Goal: Check status: Check status

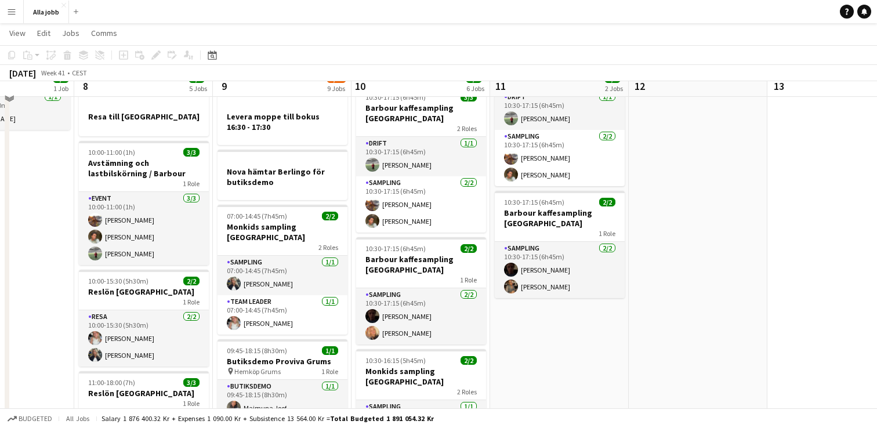
scroll to position [96, 0]
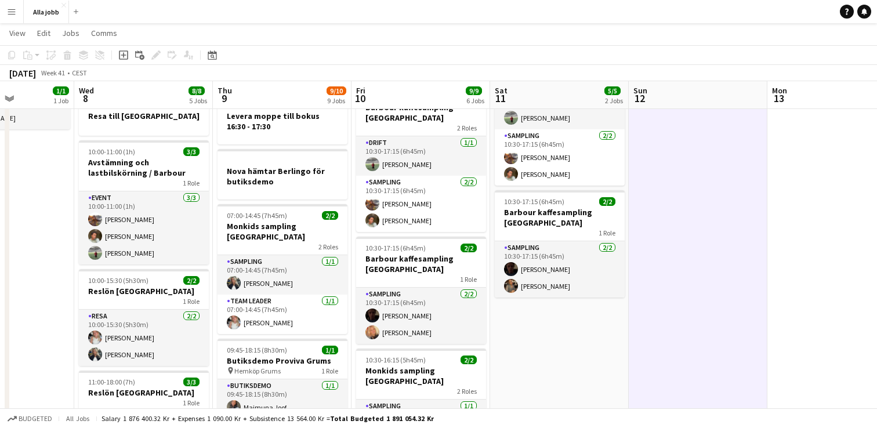
drag, startPoint x: 551, startPoint y: 342, endPoint x: 577, endPoint y: 326, distance: 31.3
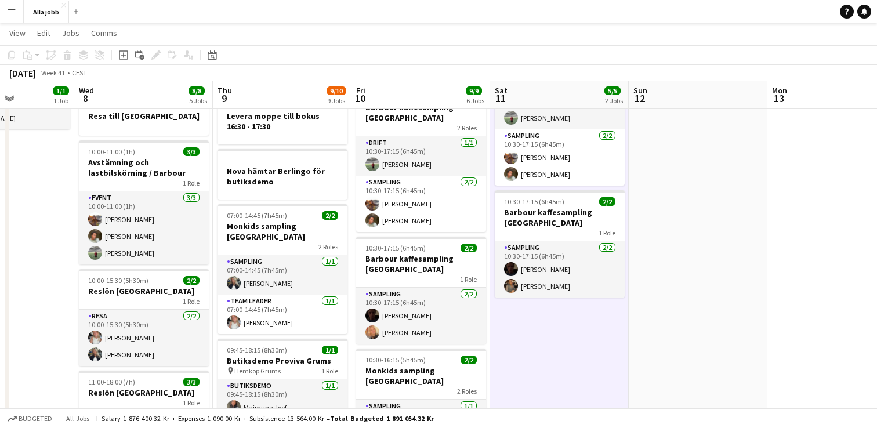
drag, startPoint x: 577, startPoint y: 326, endPoint x: 659, endPoint y: 254, distance: 108.2
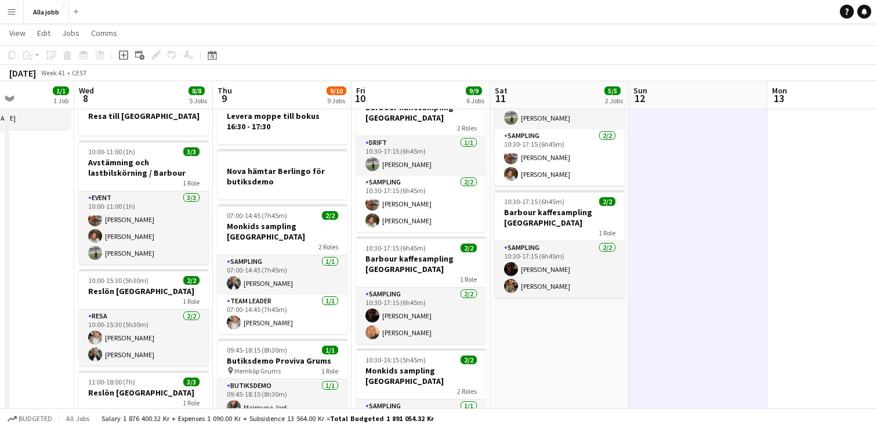
drag, startPoint x: 659, startPoint y: 254, endPoint x: 565, endPoint y: 332, distance: 121.6
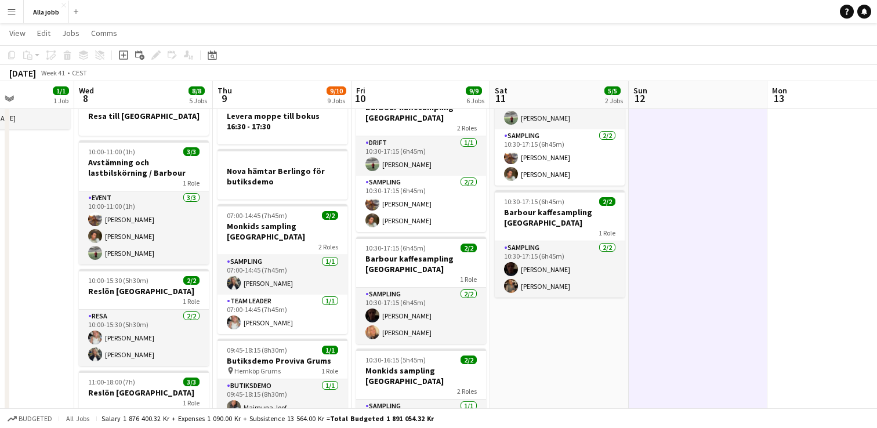
drag, startPoint x: 565, startPoint y: 332, endPoint x: 576, endPoint y: 338, distance: 12.2
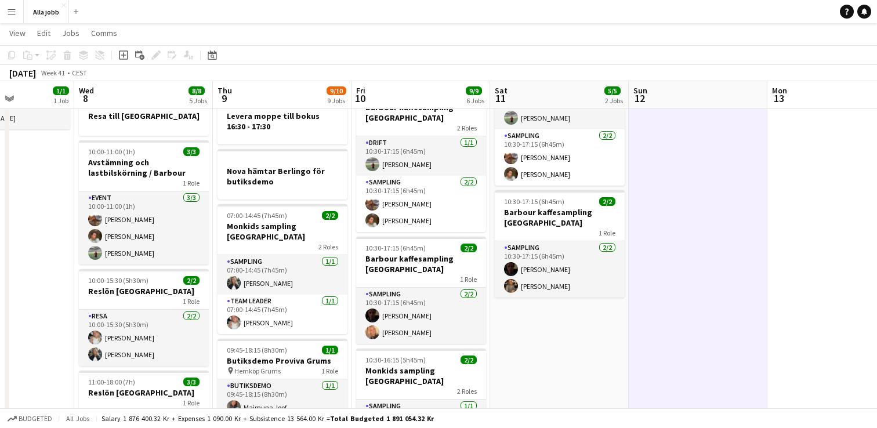
drag, startPoint x: 576, startPoint y: 338, endPoint x: 586, endPoint y: 334, distance: 10.7
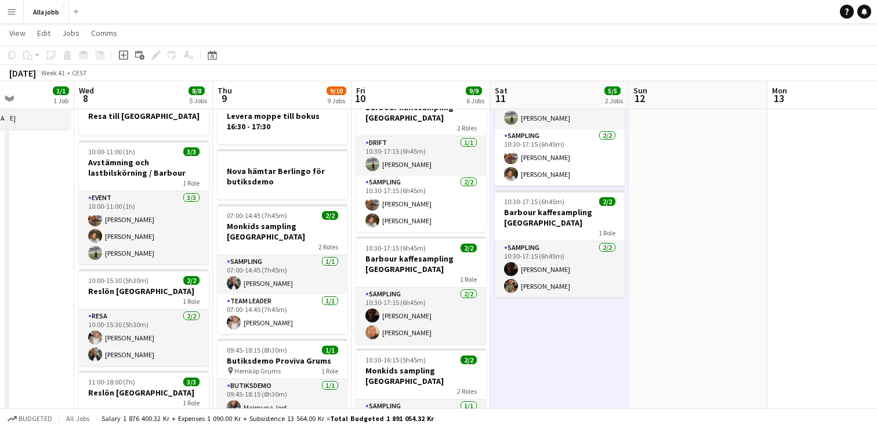
drag, startPoint x: 586, startPoint y: 334, endPoint x: 660, endPoint y: 273, distance: 96.4
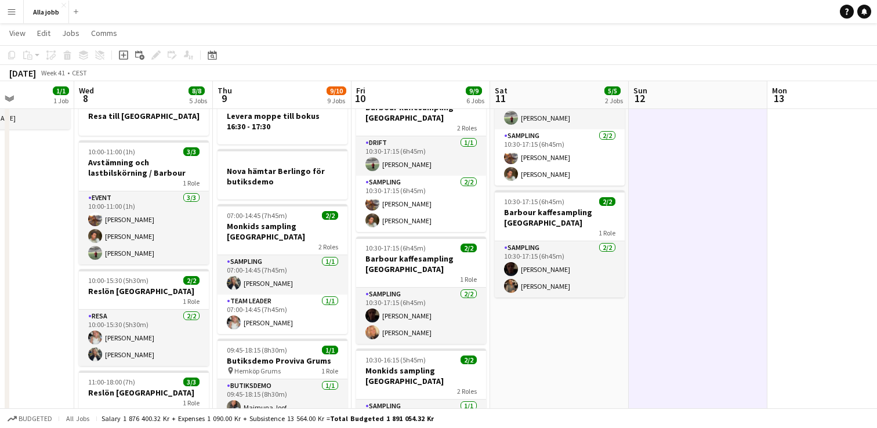
drag, startPoint x: 660, startPoint y: 273, endPoint x: 587, endPoint y: 344, distance: 101.4
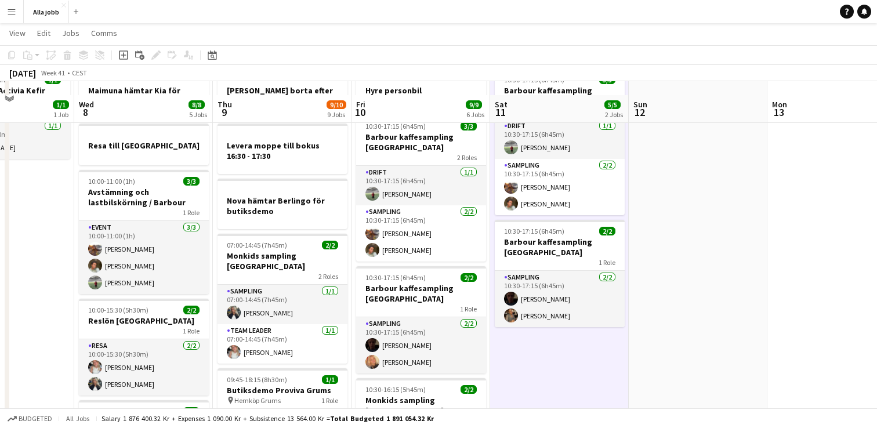
scroll to position [22, 0]
